Goal: Find contact information: Obtain details needed to contact an individual or organization

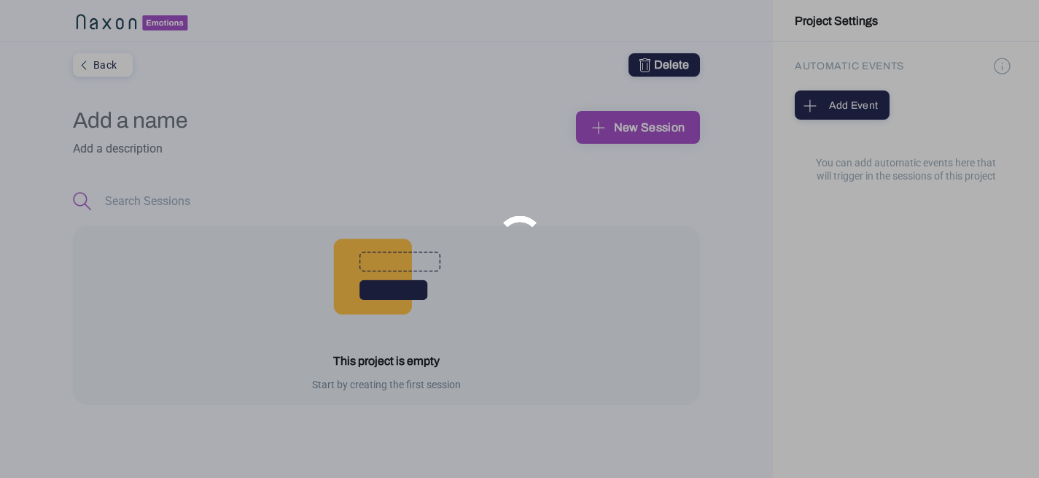
type input "pruebas"
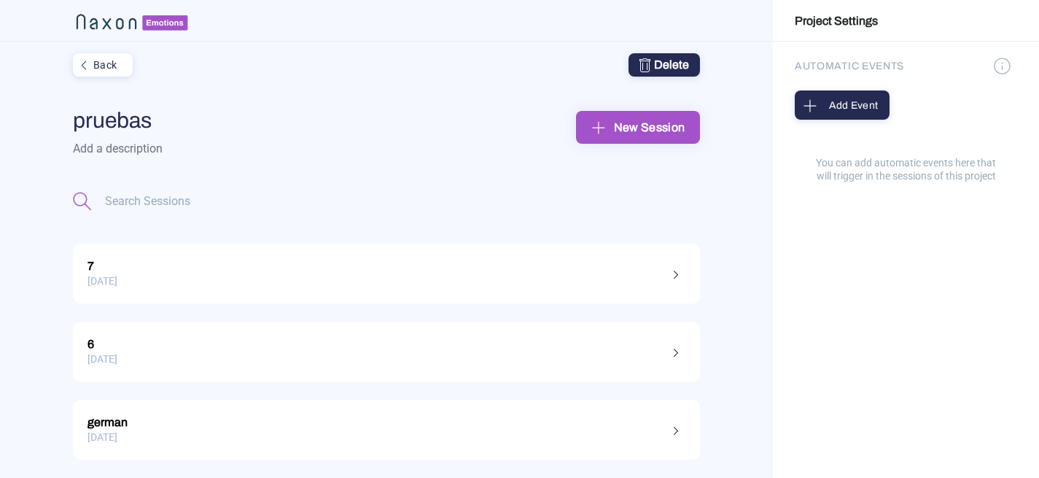
click at [109, 65] on div "Back" at bounding box center [101, 64] width 54 height 19
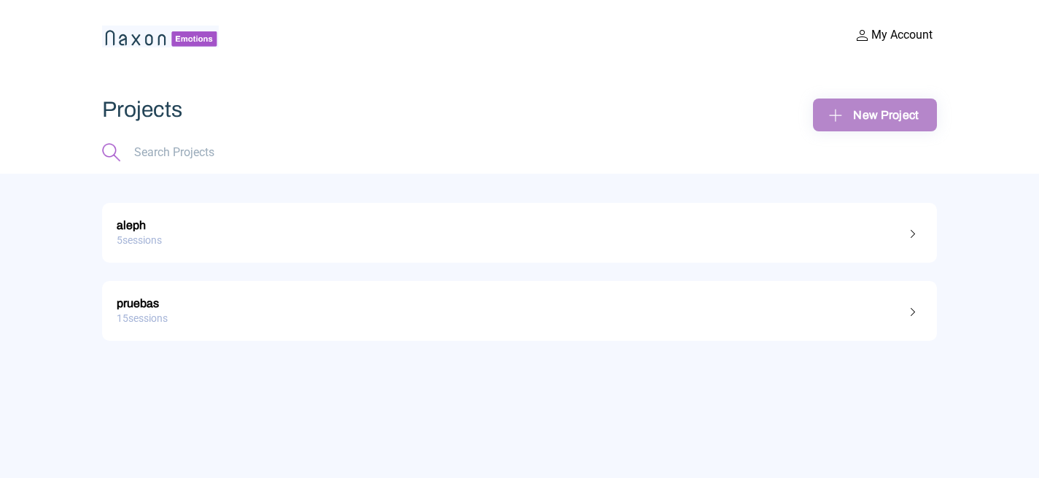
click at [907, 115] on div "New Project" at bounding box center [875, 115] width 101 height 23
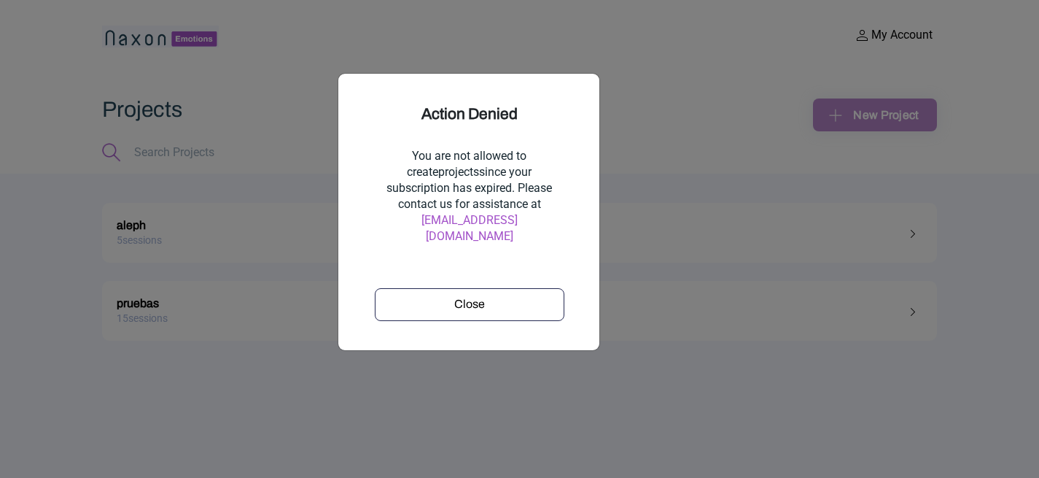
click at [452, 295] on div "Close" at bounding box center [469, 304] width 179 height 18
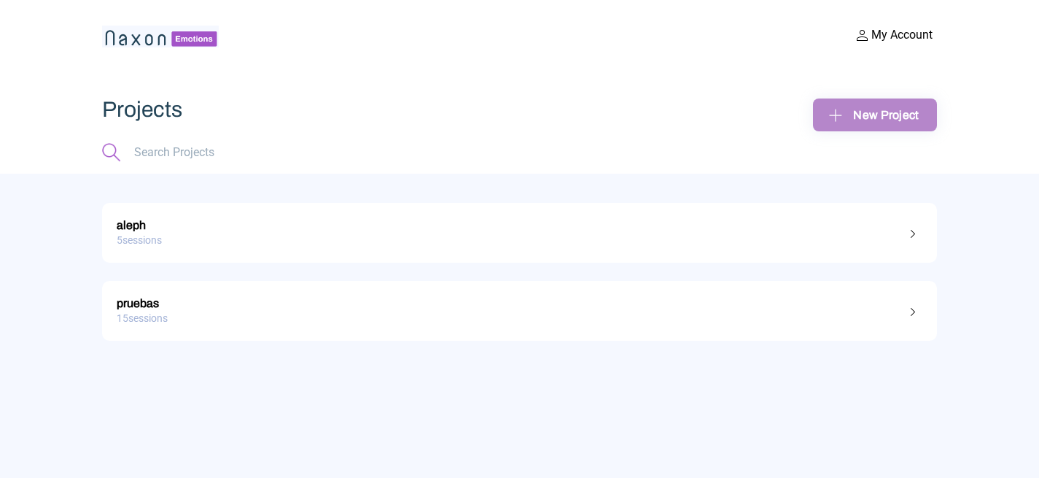
click at [152, 31] on img at bounding box center [160, 37] width 117 height 22
click at [893, 42] on button "My Account" at bounding box center [894, 35] width 88 height 19
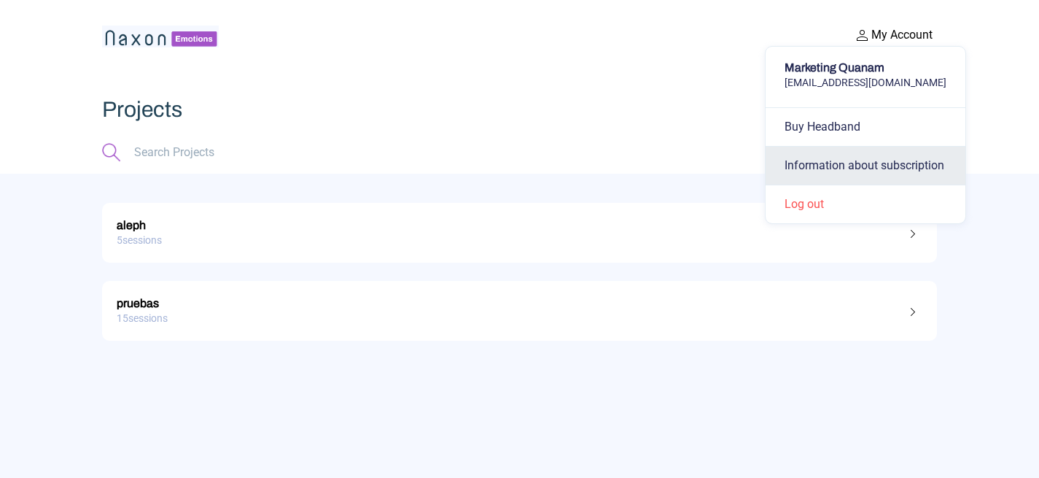
click at [875, 163] on button "Information about subscription" at bounding box center [866, 165] width 200 height 39
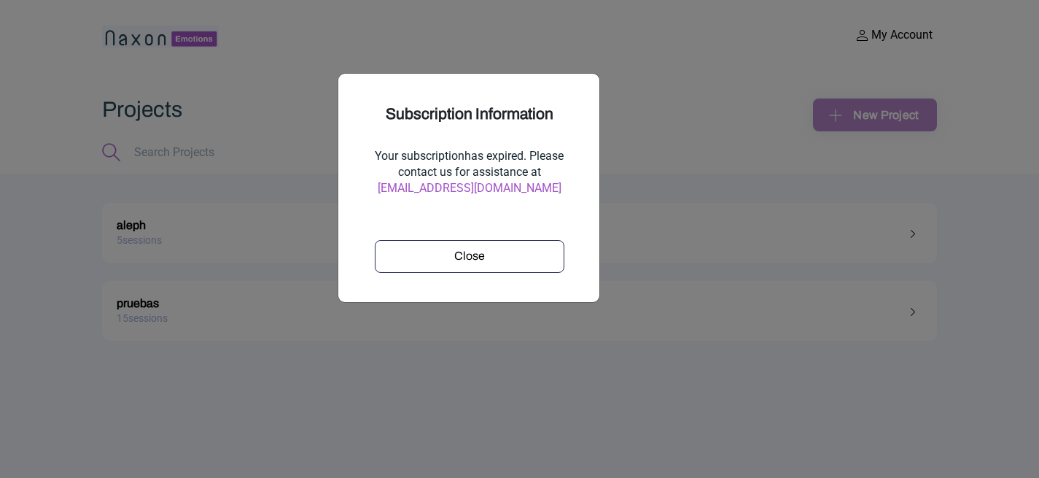
click at [507, 185] on link "[EMAIL_ADDRESS][DOMAIN_NAME]" at bounding box center [470, 188] width 204 height 16
click at [670, 214] on ngb-modal-window "Subscription Information Your subscription has expired. Please contact us for a…" at bounding box center [519, 239] width 1039 height 478
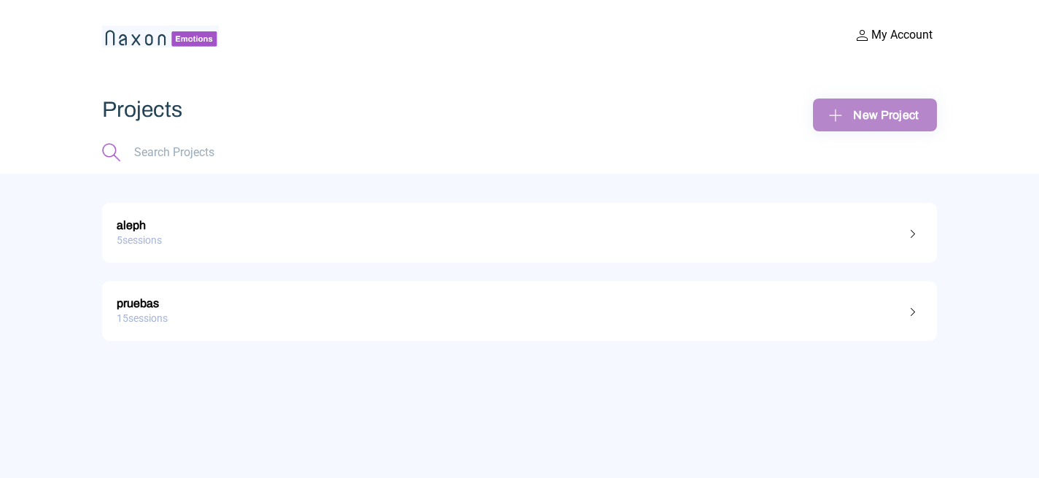
click at [870, 31] on button "My Account" at bounding box center [894, 35] width 88 height 19
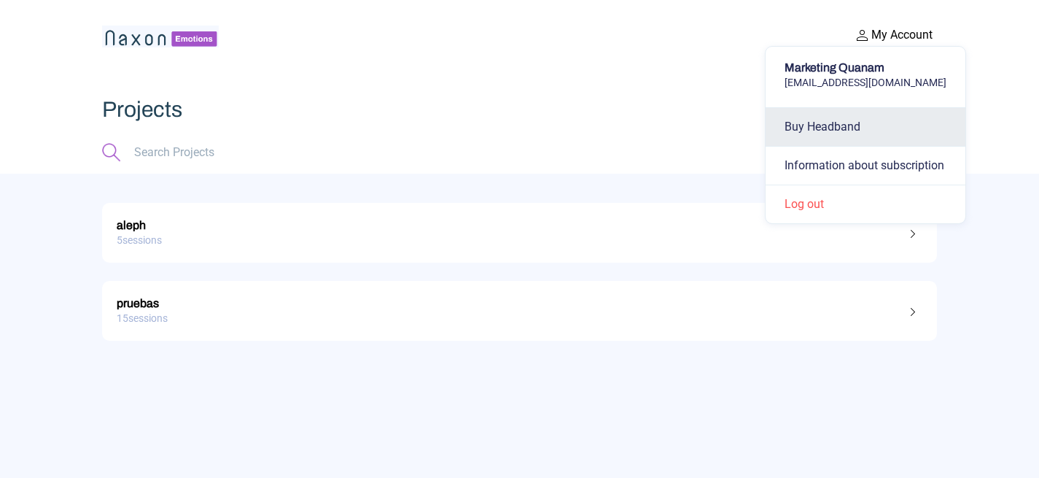
click at [848, 120] on button "Buy Headband" at bounding box center [866, 126] width 200 height 39
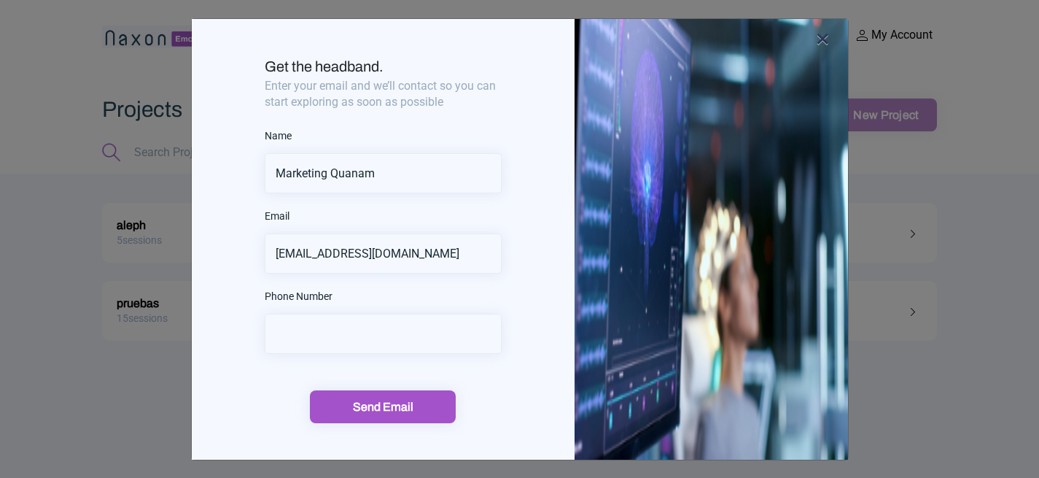
click at [818, 42] on span "×" at bounding box center [823, 39] width 14 height 30
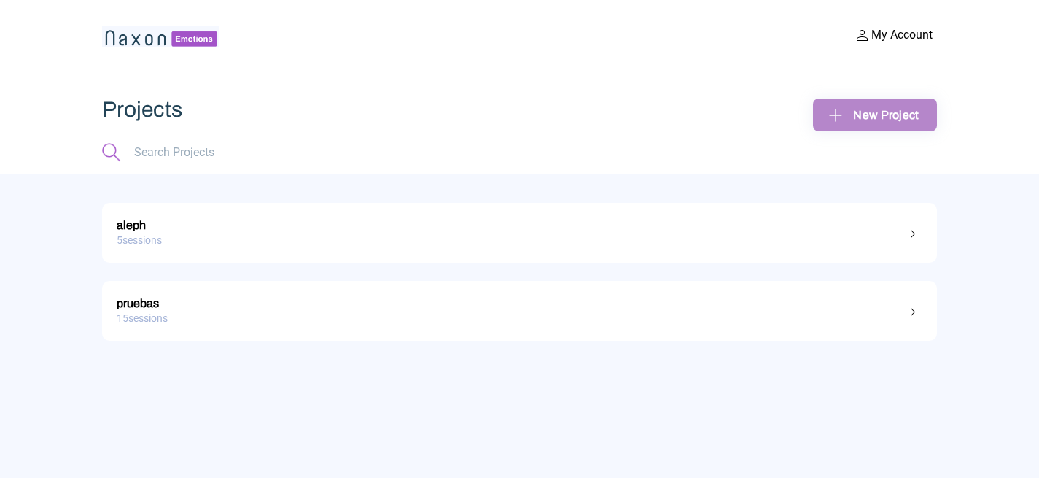
click at [874, 29] on button "My Account" at bounding box center [894, 35] width 88 height 19
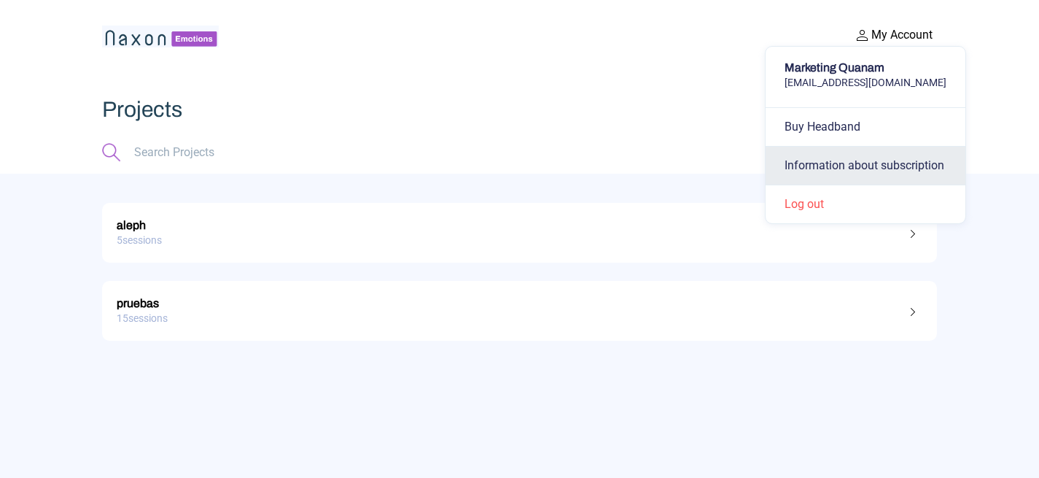
click at [870, 166] on button "Information about subscription" at bounding box center [866, 165] width 200 height 39
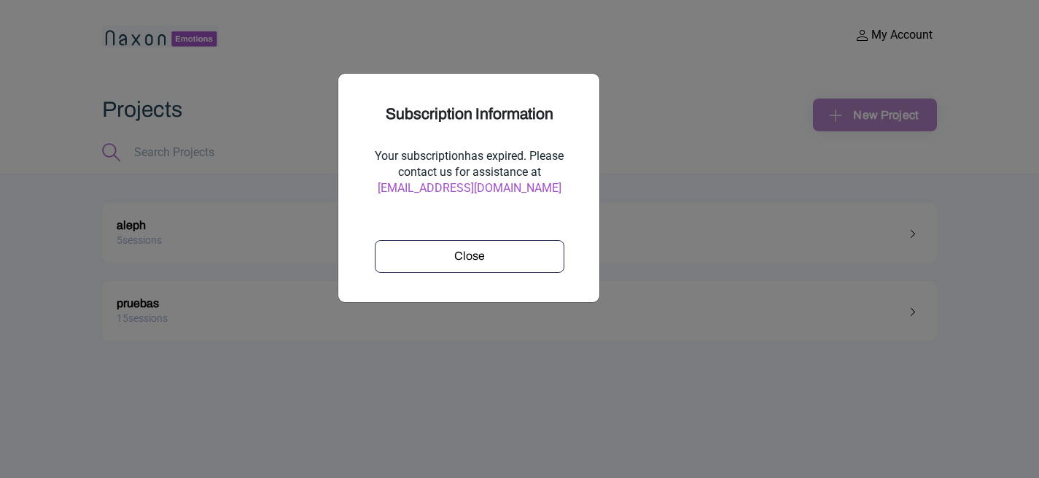
drag, startPoint x: 566, startPoint y: 192, endPoint x: 542, endPoint y: 8, distance: 185.4
click at [506, 265] on button "Close" at bounding box center [470, 256] width 190 height 33
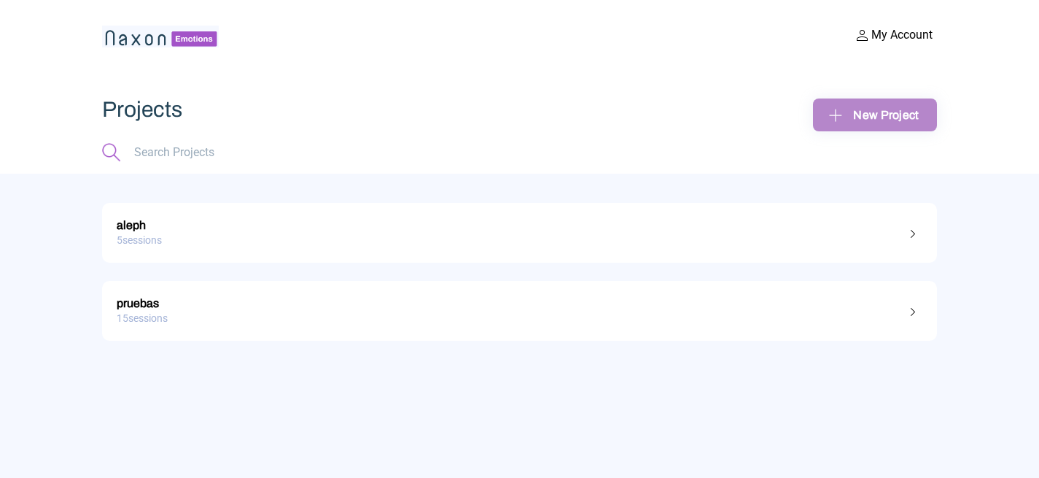
click at [872, 115] on div "New Project" at bounding box center [875, 115] width 101 height 23
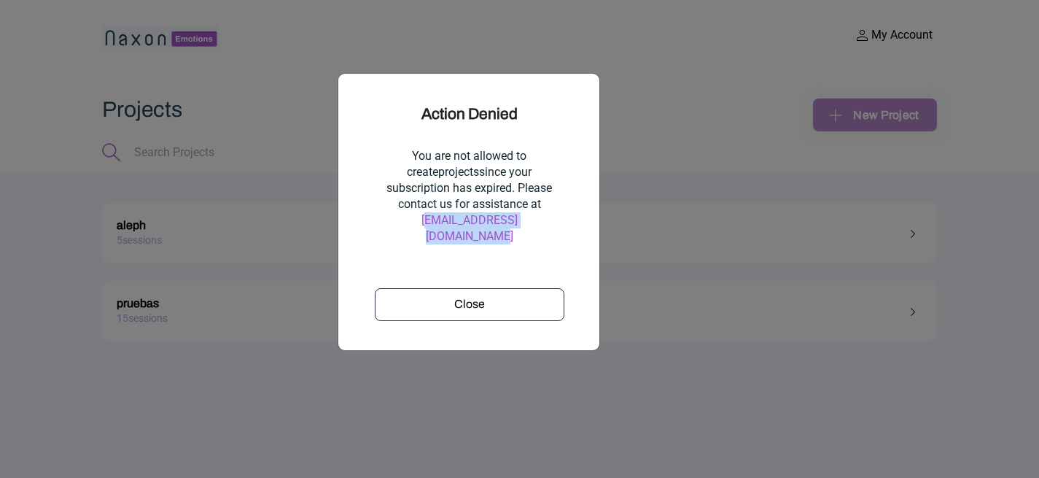
drag, startPoint x: 570, startPoint y: 225, endPoint x: 388, endPoint y: 219, distance: 181.7
click at [388, 219] on div "Action Denied You are not allowed to create projects since your subscription ha…" at bounding box center [470, 212] width 204 height 218
copy link "[EMAIL_ADDRESS][DOMAIN_NAME]"
